Goal: Task Accomplishment & Management: Use online tool/utility

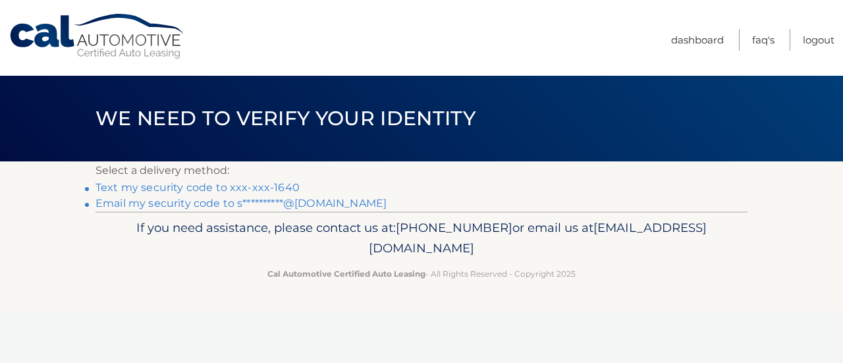
click at [248, 188] on link "Text my security code to xxx-xxx-1640" at bounding box center [198, 187] width 204 height 13
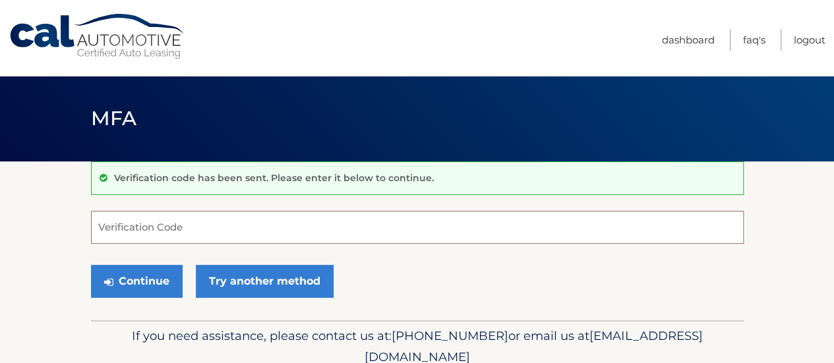
click at [161, 218] on input "Verification Code" at bounding box center [417, 227] width 652 height 33
type input "993773"
click at [91, 265] on button "Continue" at bounding box center [137, 281] width 92 height 33
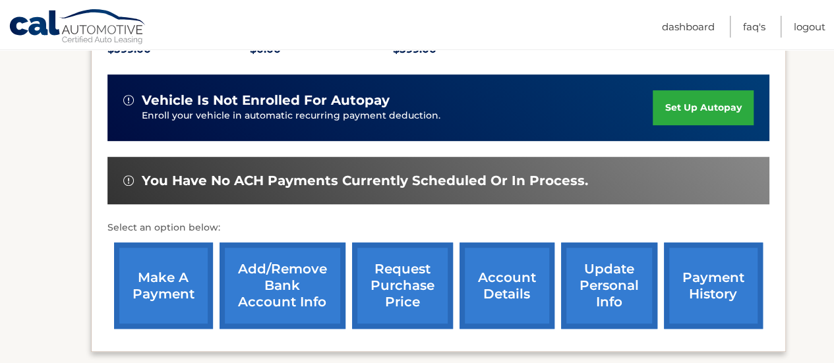
scroll to position [329, 0]
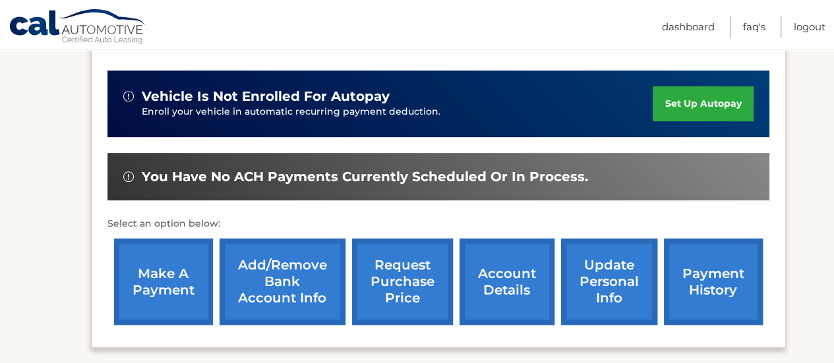
click at [178, 268] on link "make a payment" at bounding box center [163, 282] width 99 height 86
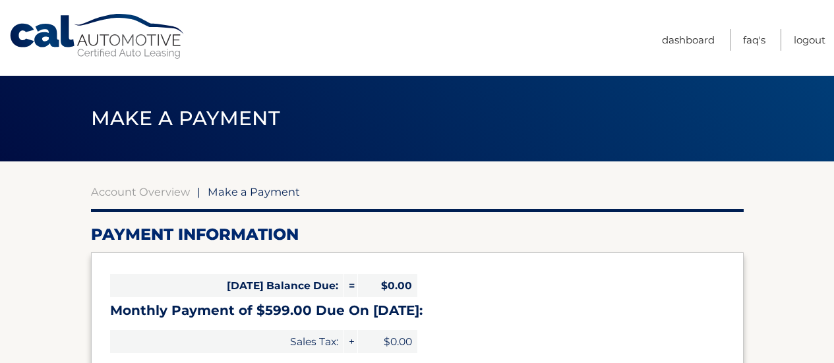
select select "YWUxYWVkNDctMjc2MS00NWJlLTgzMzEtODQ3NmFmNzhjNTZl"
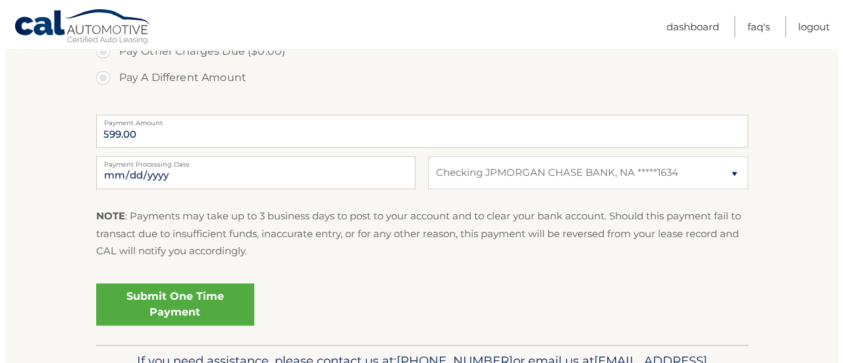
scroll to position [527, 0]
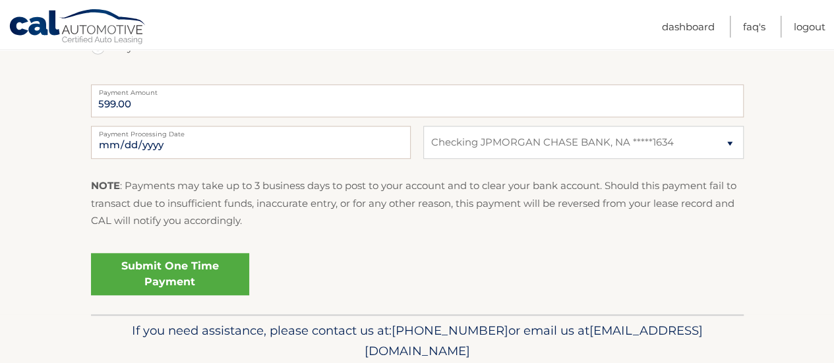
click at [153, 266] on link "Submit One Time Payment" at bounding box center [170, 274] width 158 height 42
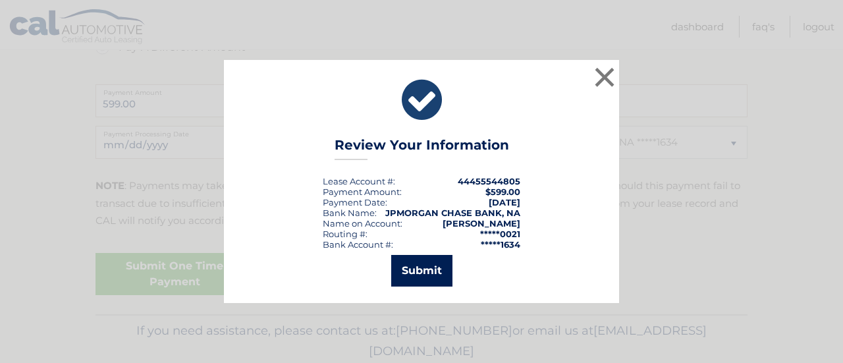
click at [427, 272] on button "Submit" at bounding box center [421, 271] width 61 height 32
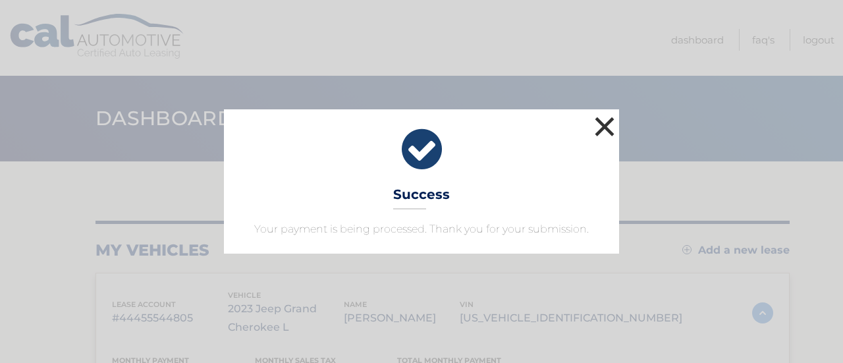
click at [609, 120] on button "×" at bounding box center [605, 126] width 26 height 26
